Goal: Task Accomplishment & Management: Complete application form

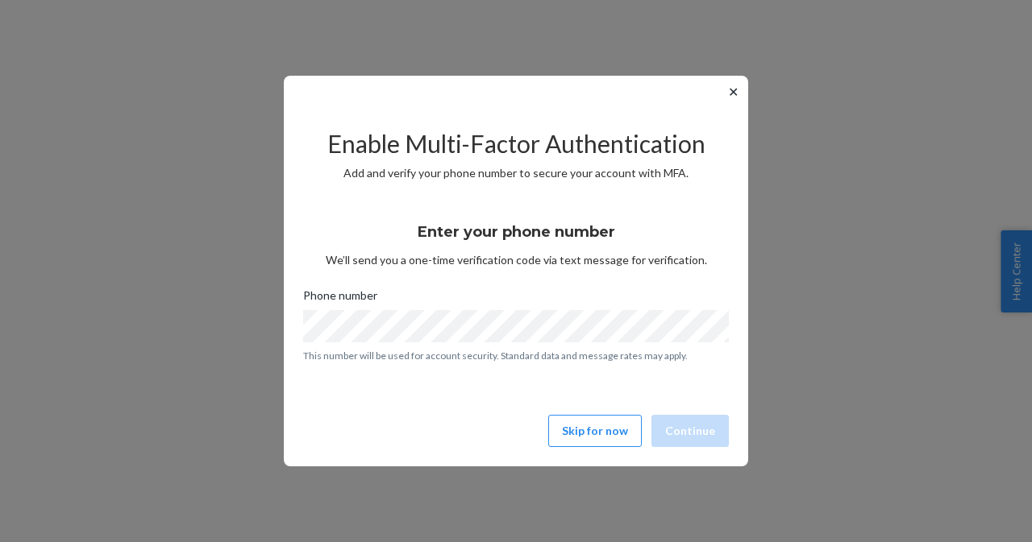
click at [600, 437] on button "Skip for now" at bounding box center [594, 431] width 93 height 32
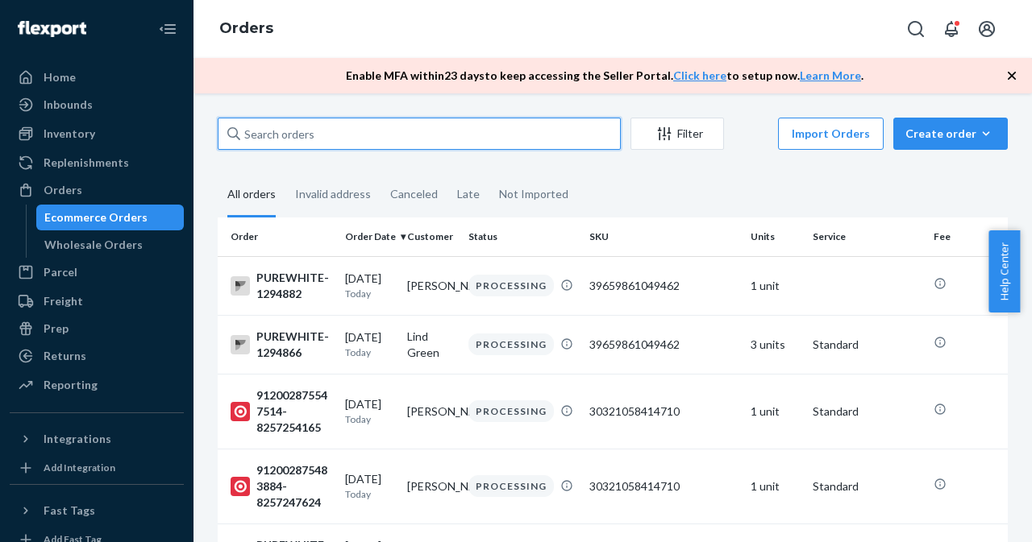
click at [392, 130] on input "text" at bounding box center [419, 134] width 403 height 32
paste input "[PERSON_NAME]"
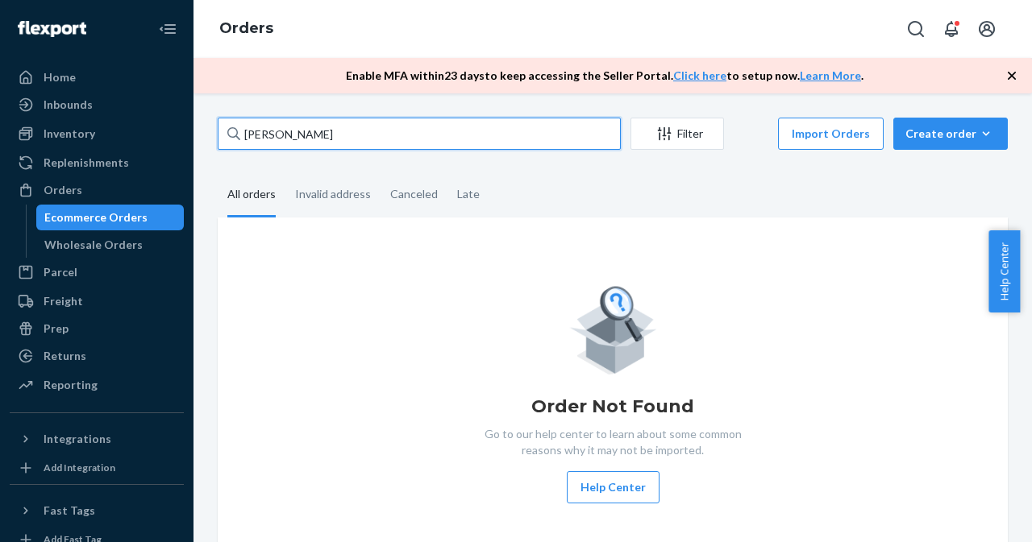
type input "[PERSON_NAME]"
click at [408, 136] on input "[PERSON_NAME]" at bounding box center [419, 134] width 403 height 32
click at [409, 136] on input "[PERSON_NAME]" at bounding box center [419, 134] width 403 height 32
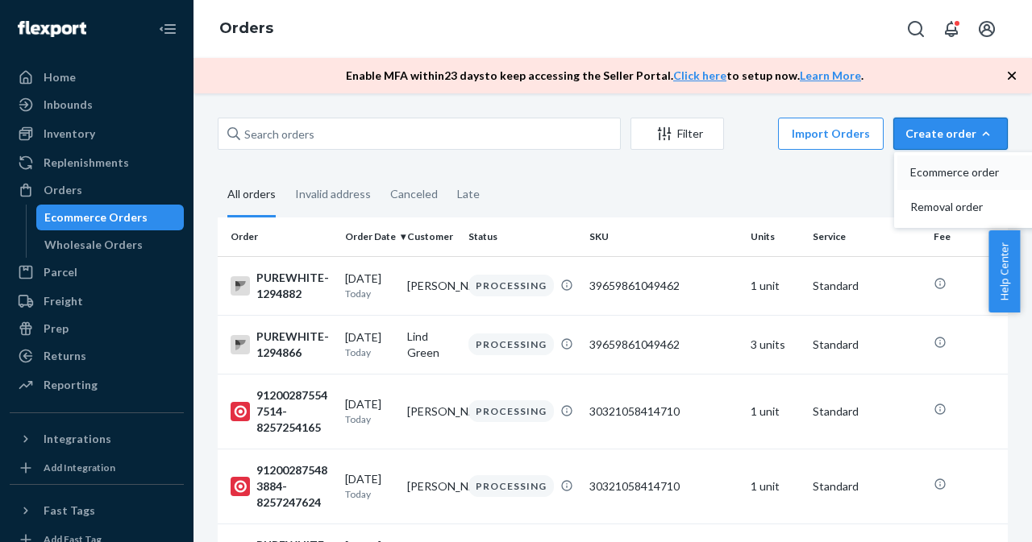
click at [972, 172] on span "Ecommerce order" at bounding box center [960, 172] width 100 height 11
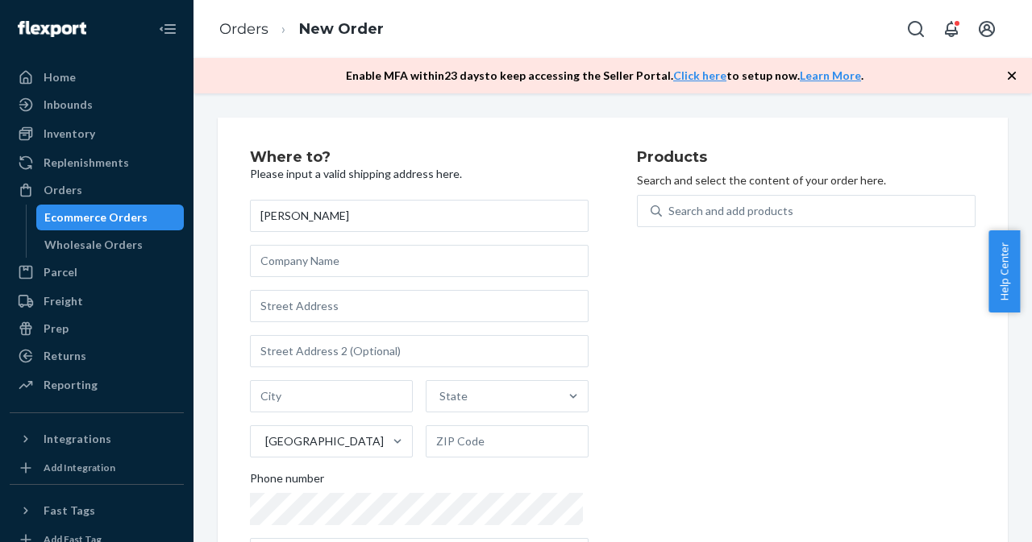
type input "[PERSON_NAME]"
click at [358, 307] on input "text" at bounding box center [419, 306] width 339 height 32
paste input "Box 64 [PERSON_NAME]"
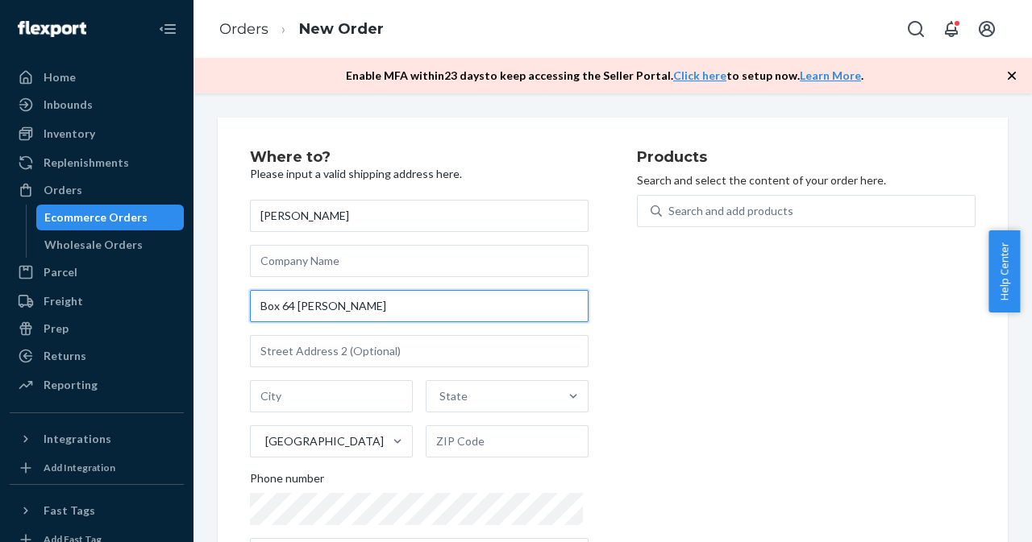
paste input "S0A3K0"
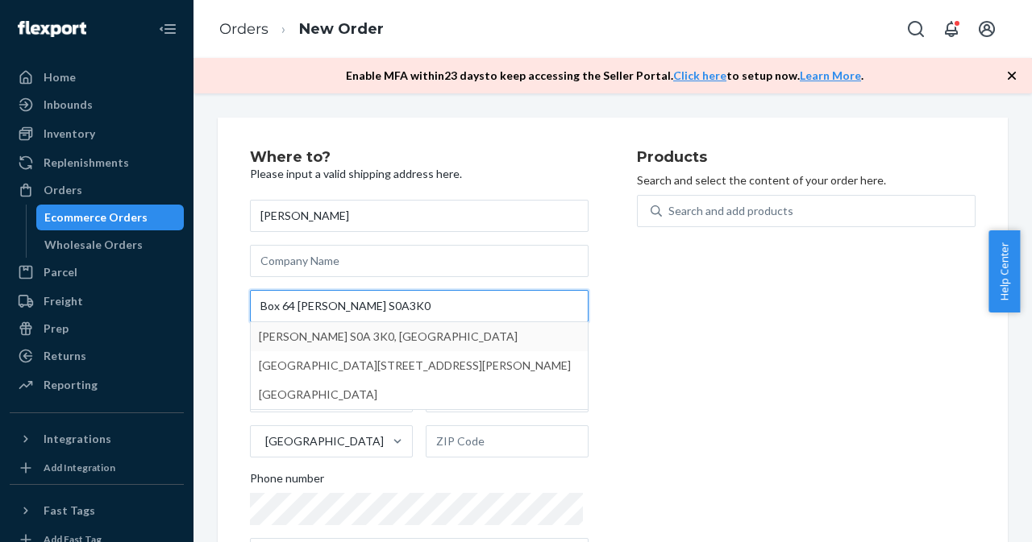
type input "Box 64 [PERSON_NAME] S0A3K0"
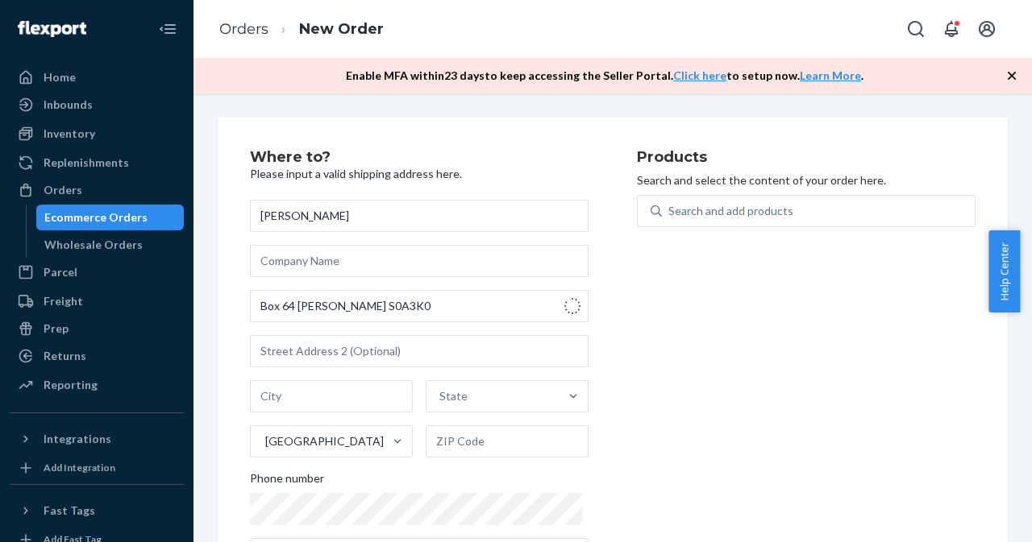
type input "Rhein"
type input "S0A"
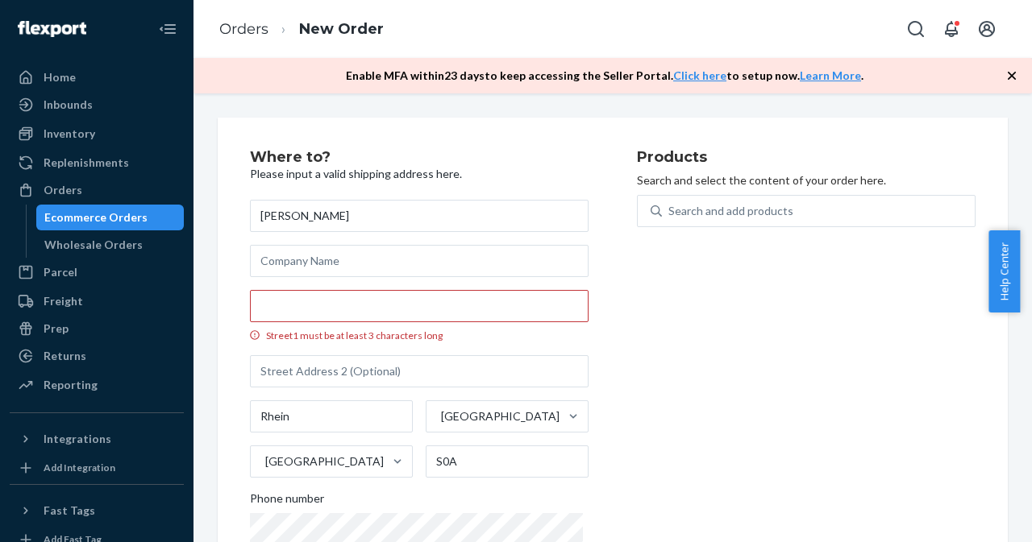
scroll to position [81, 0]
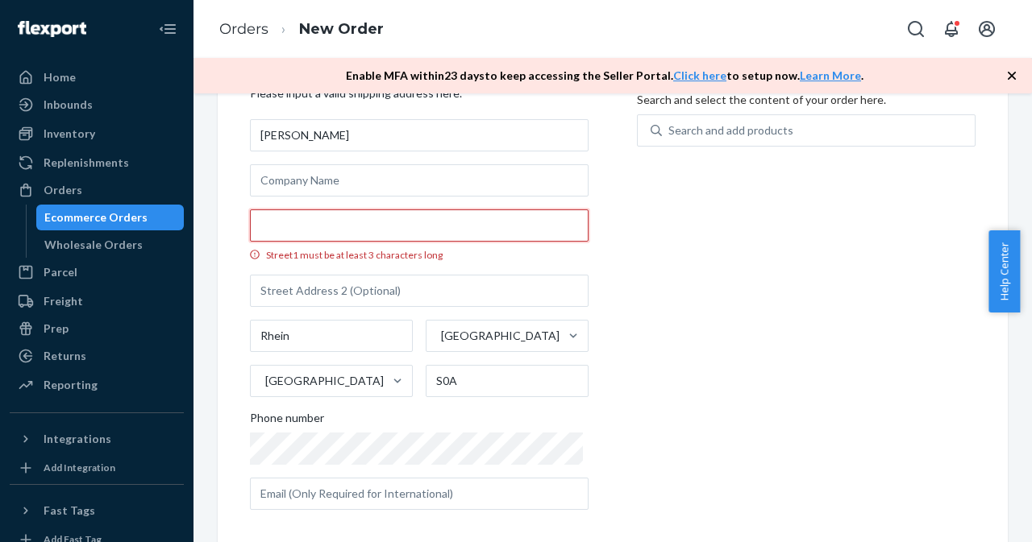
click at [384, 226] on input "Street1 must be at least 3 characters long" at bounding box center [419, 226] width 339 height 32
paste input "Box 64"
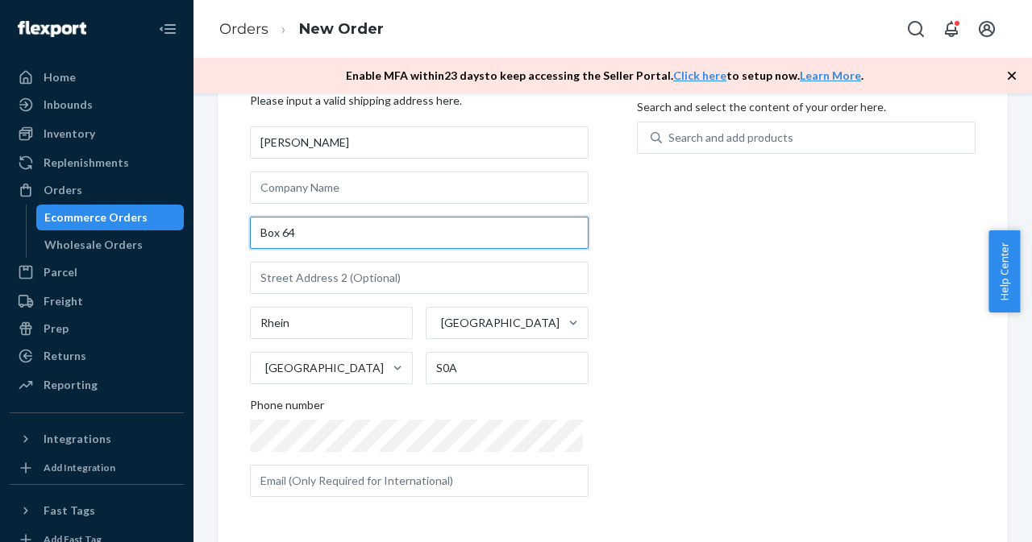
scroll to position [73, 0]
type input "Box 64"
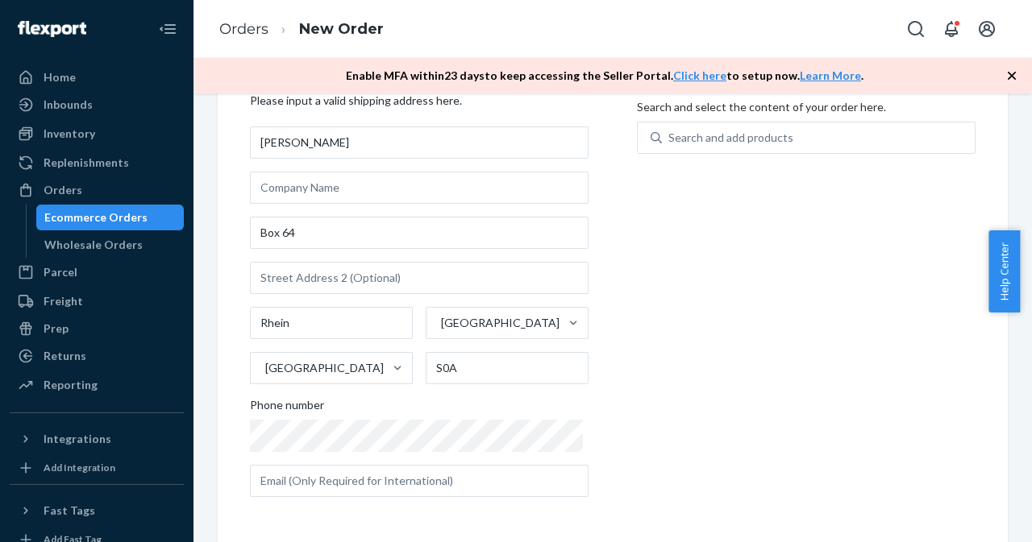
click at [771, 338] on div "Products Search and select the content of your order here. Search and add produ…" at bounding box center [806, 294] width 339 height 434
